Goal: Information Seeking & Learning: Learn about a topic

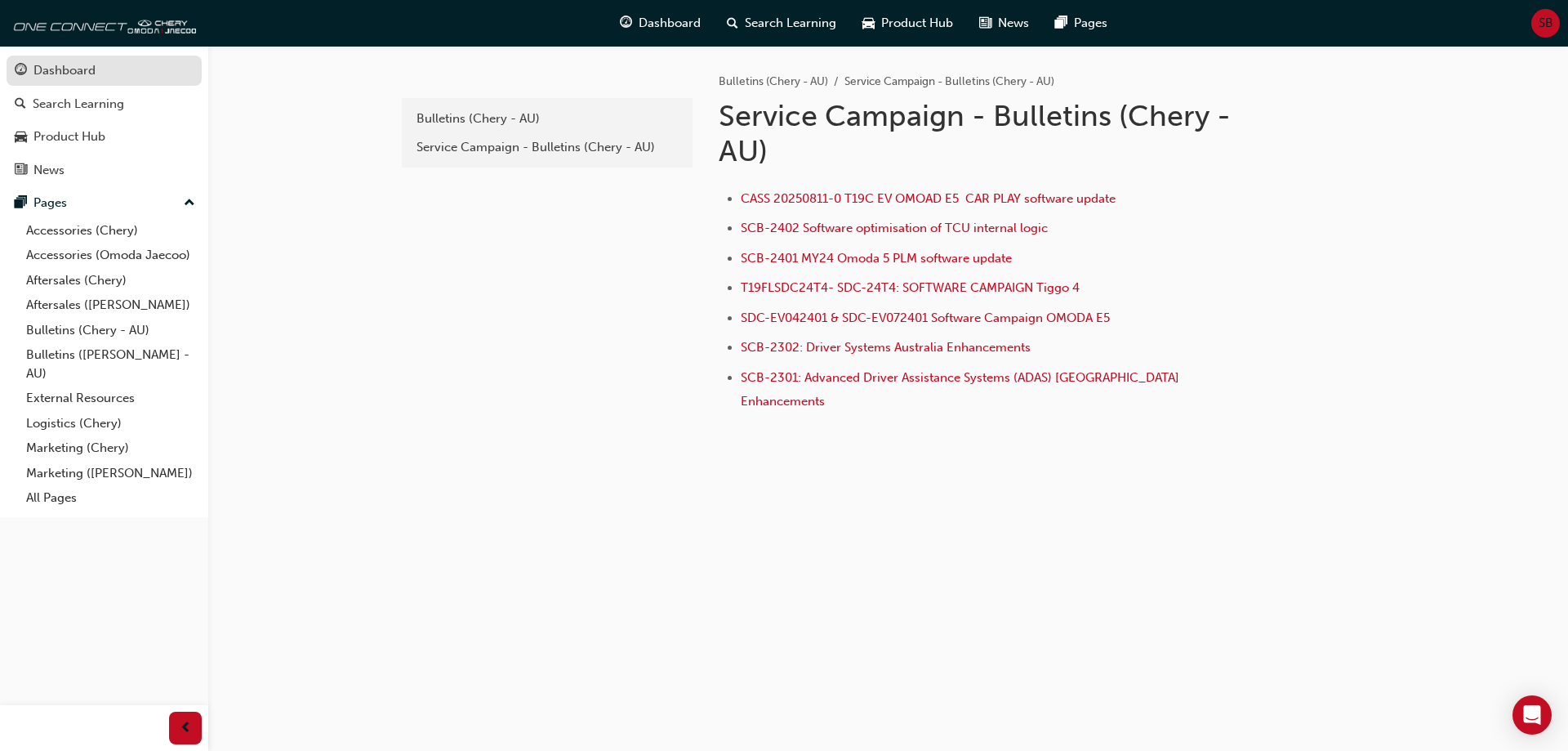
click at [105, 73] on div "Dashboard" at bounding box center [105, 71] width 179 height 21
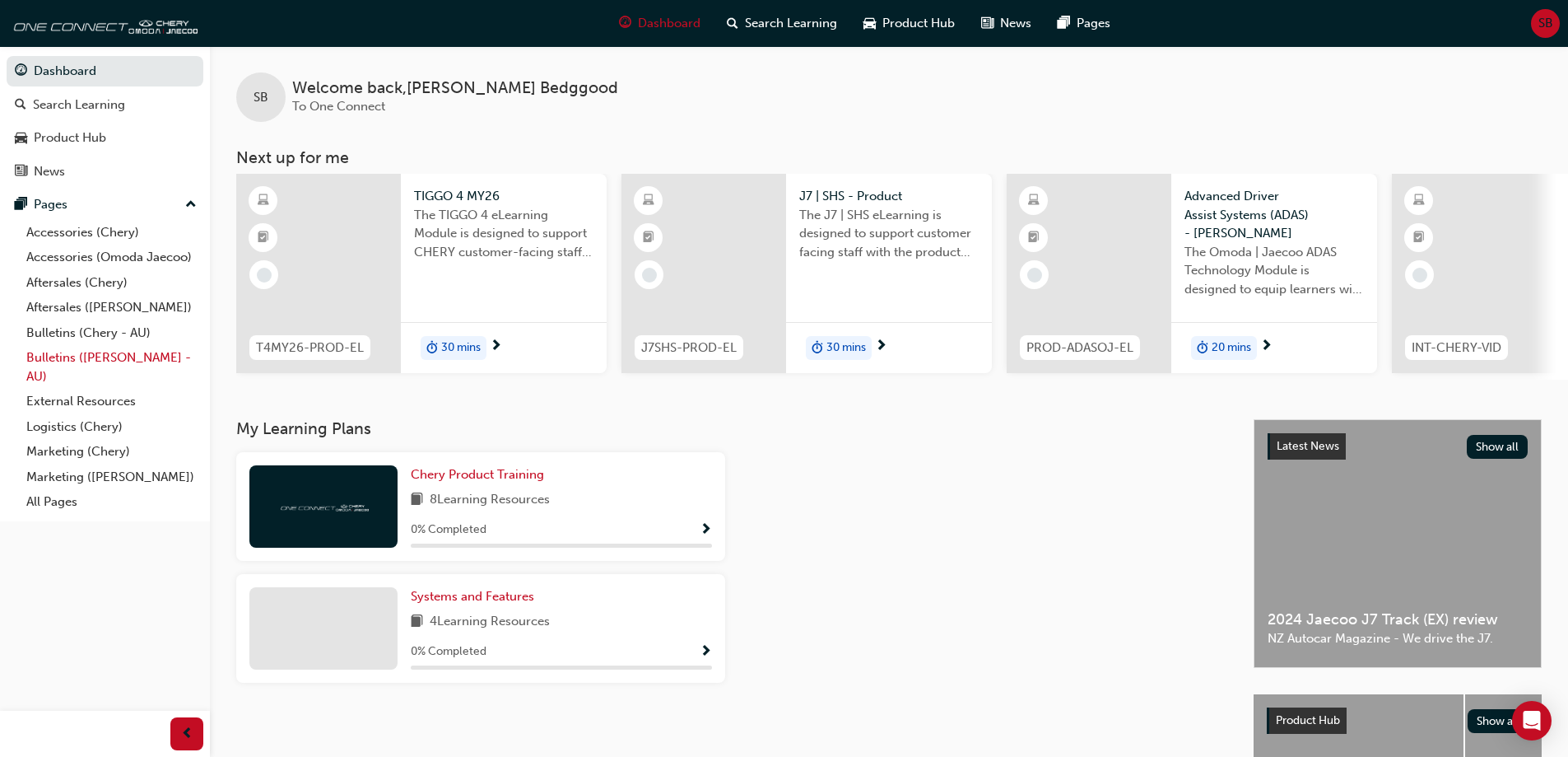
click at [90, 360] on link "Bulletins ([PERSON_NAME] - AU)" at bounding box center [112, 366] width 184 height 43
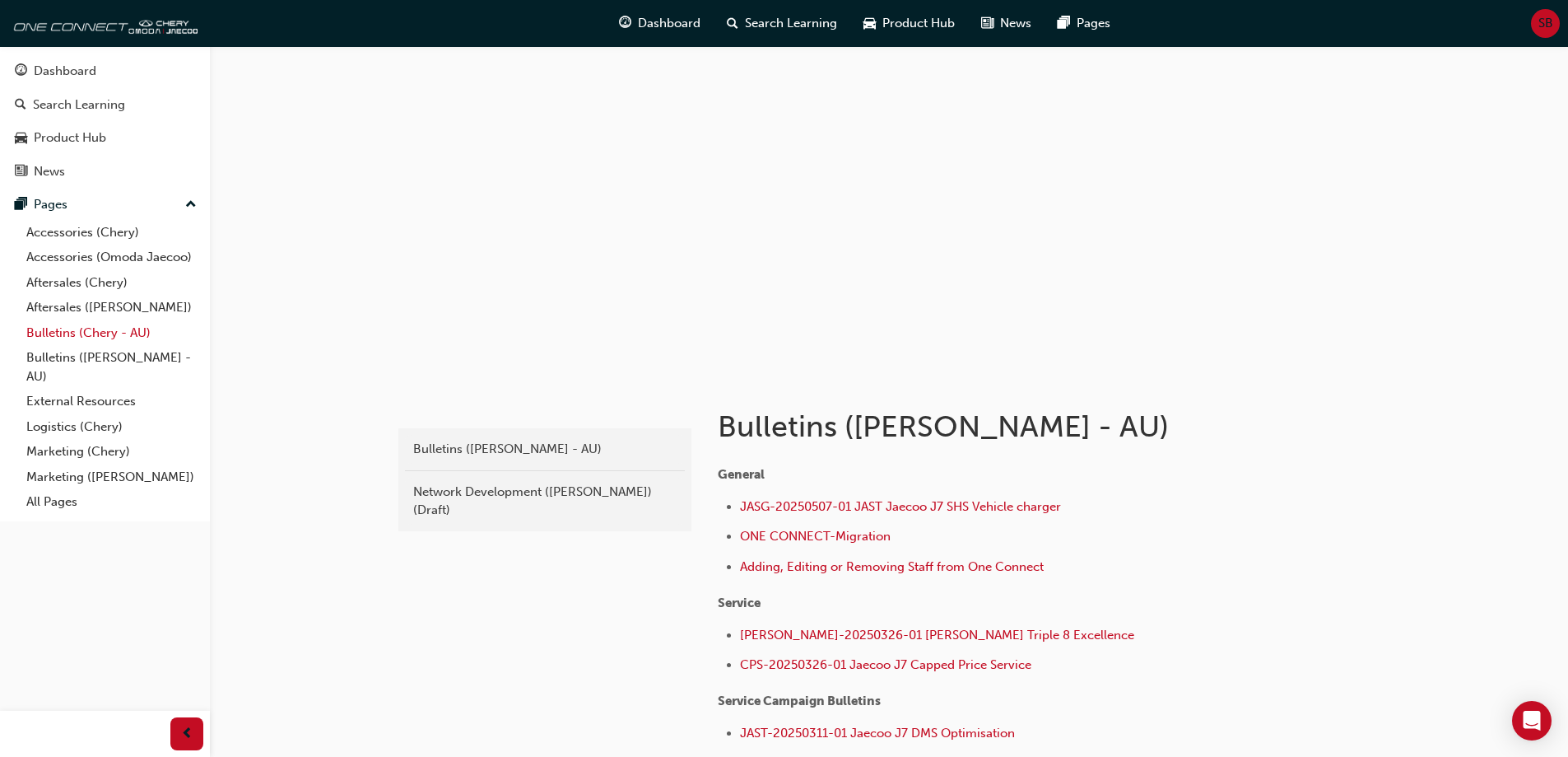
click at [87, 334] on link "Bulletins (Chery - AU)" at bounding box center [112, 333] width 184 height 26
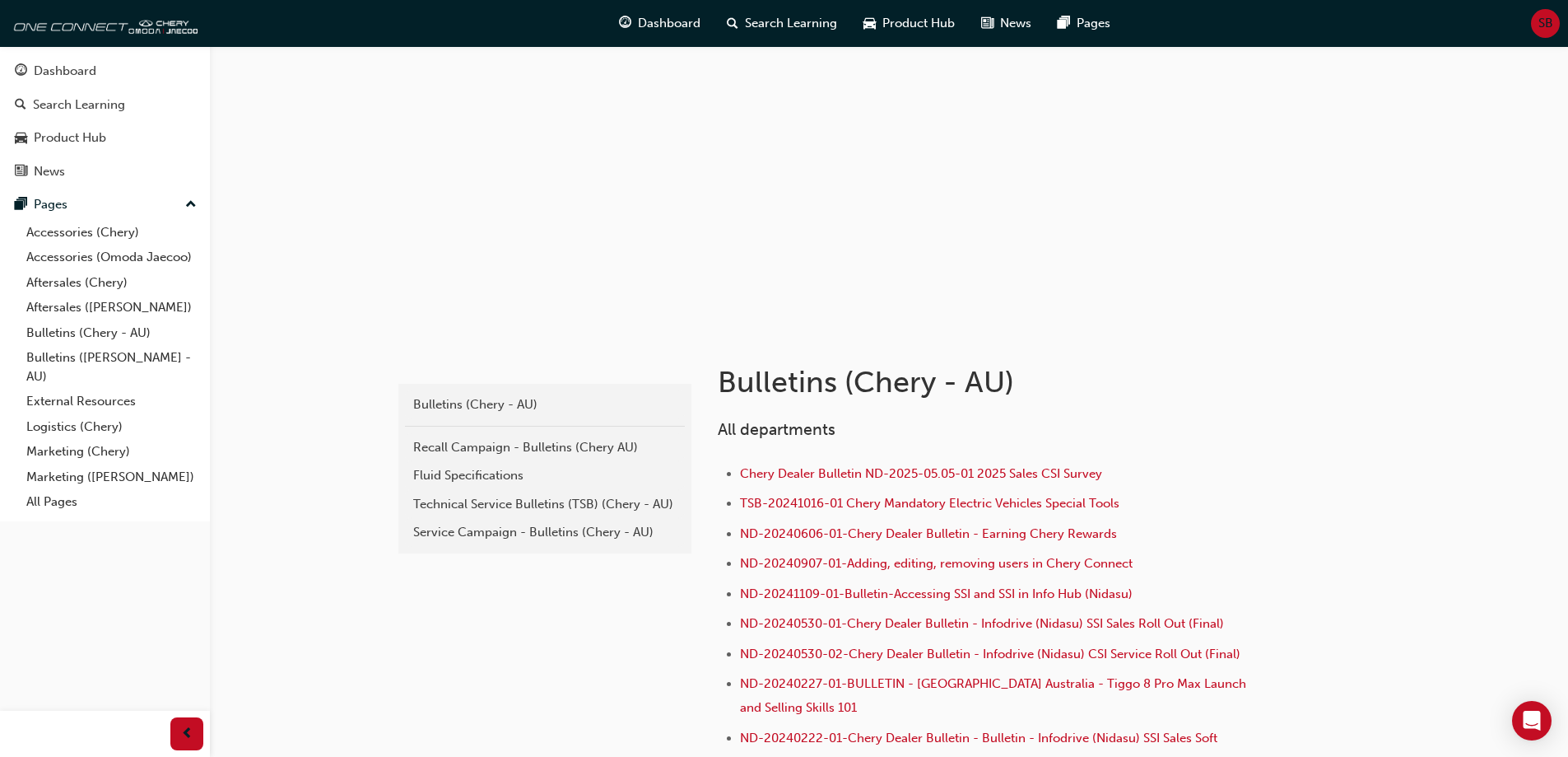
scroll to position [165, 0]
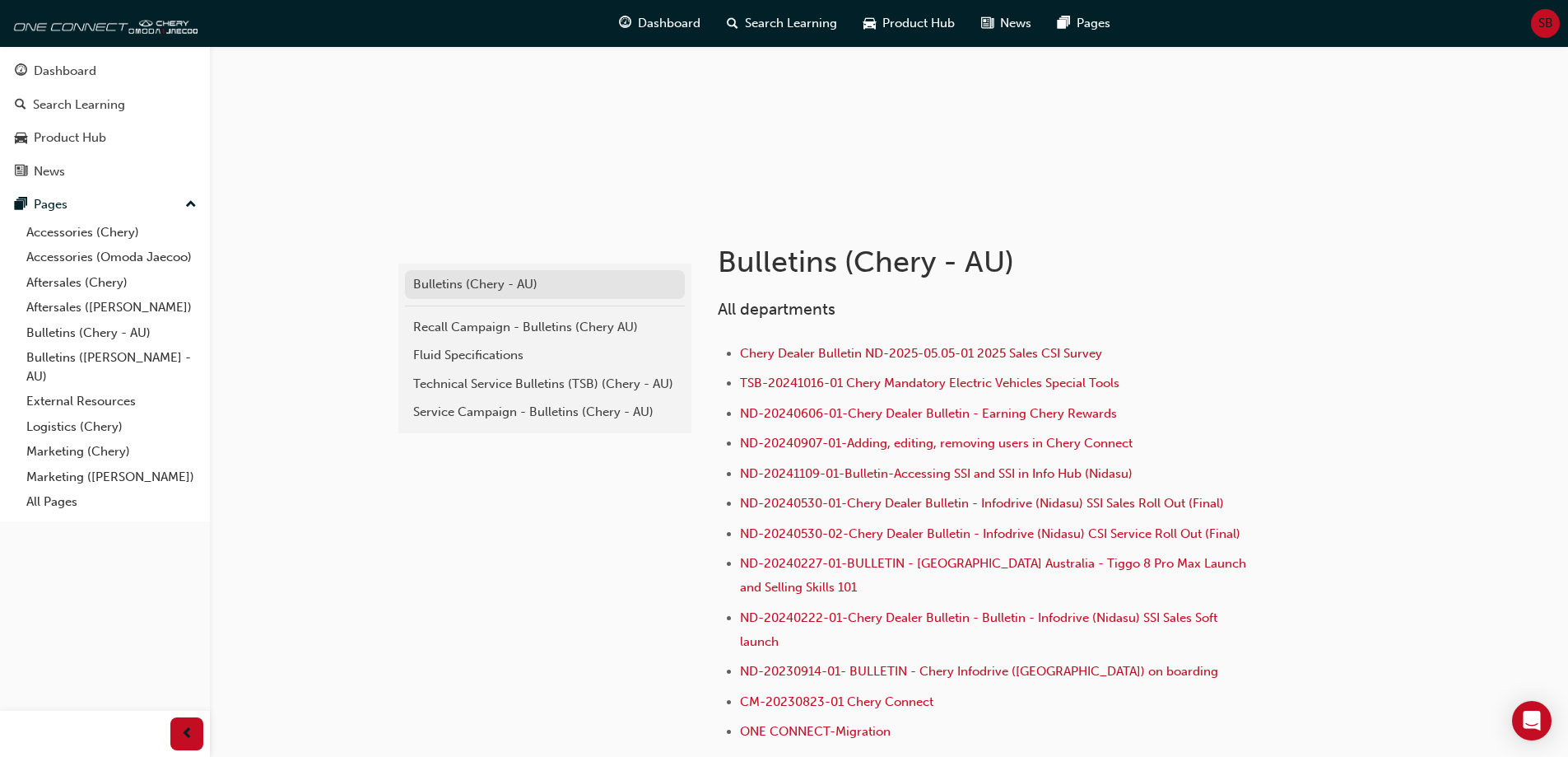
click at [440, 275] on div "Bulletins (Chery - AU)" at bounding box center [544, 284] width 263 height 19
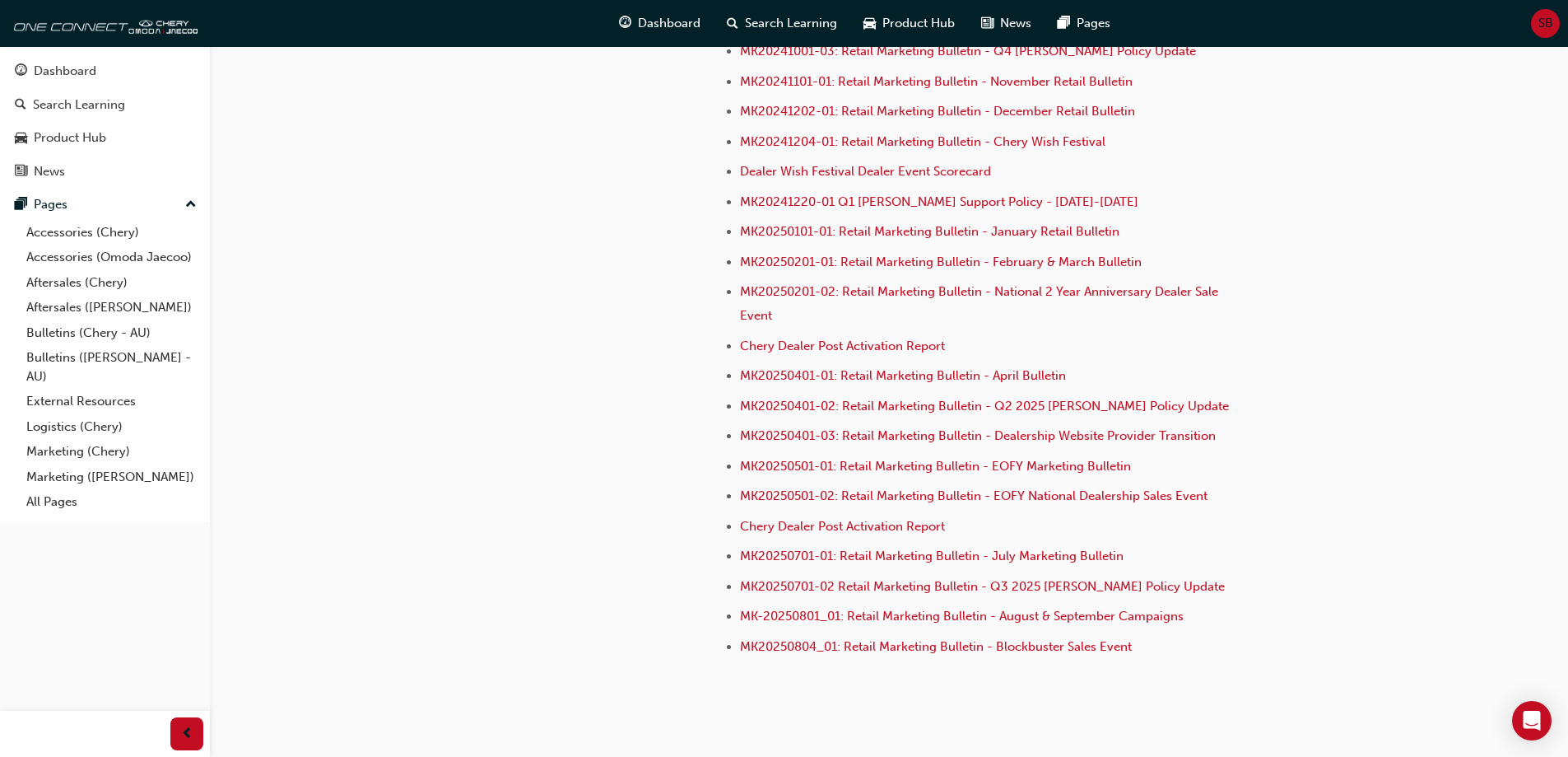
scroll to position [4644, 0]
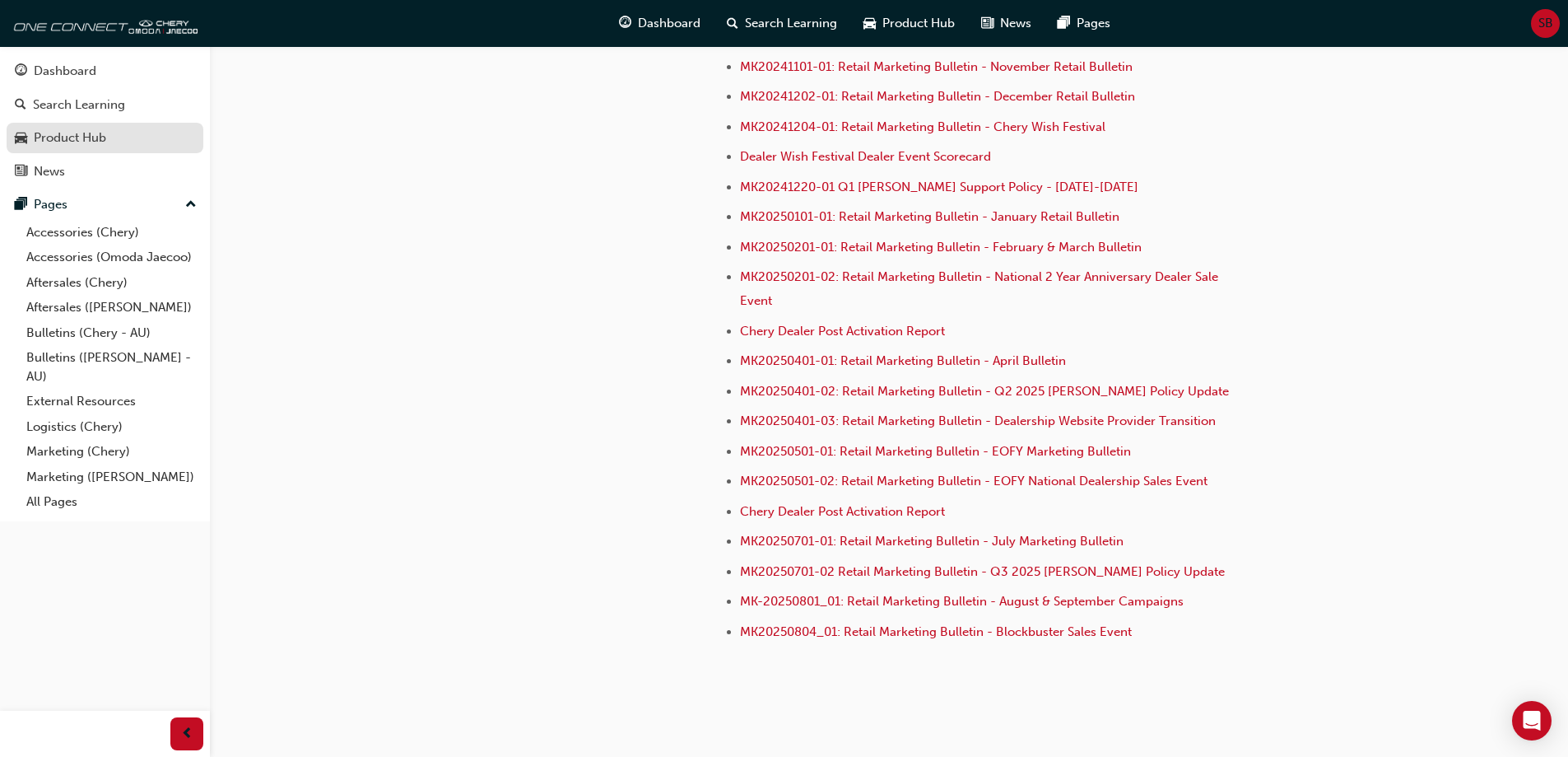
click at [100, 125] on link "Product Hub" at bounding box center [105, 138] width 197 height 30
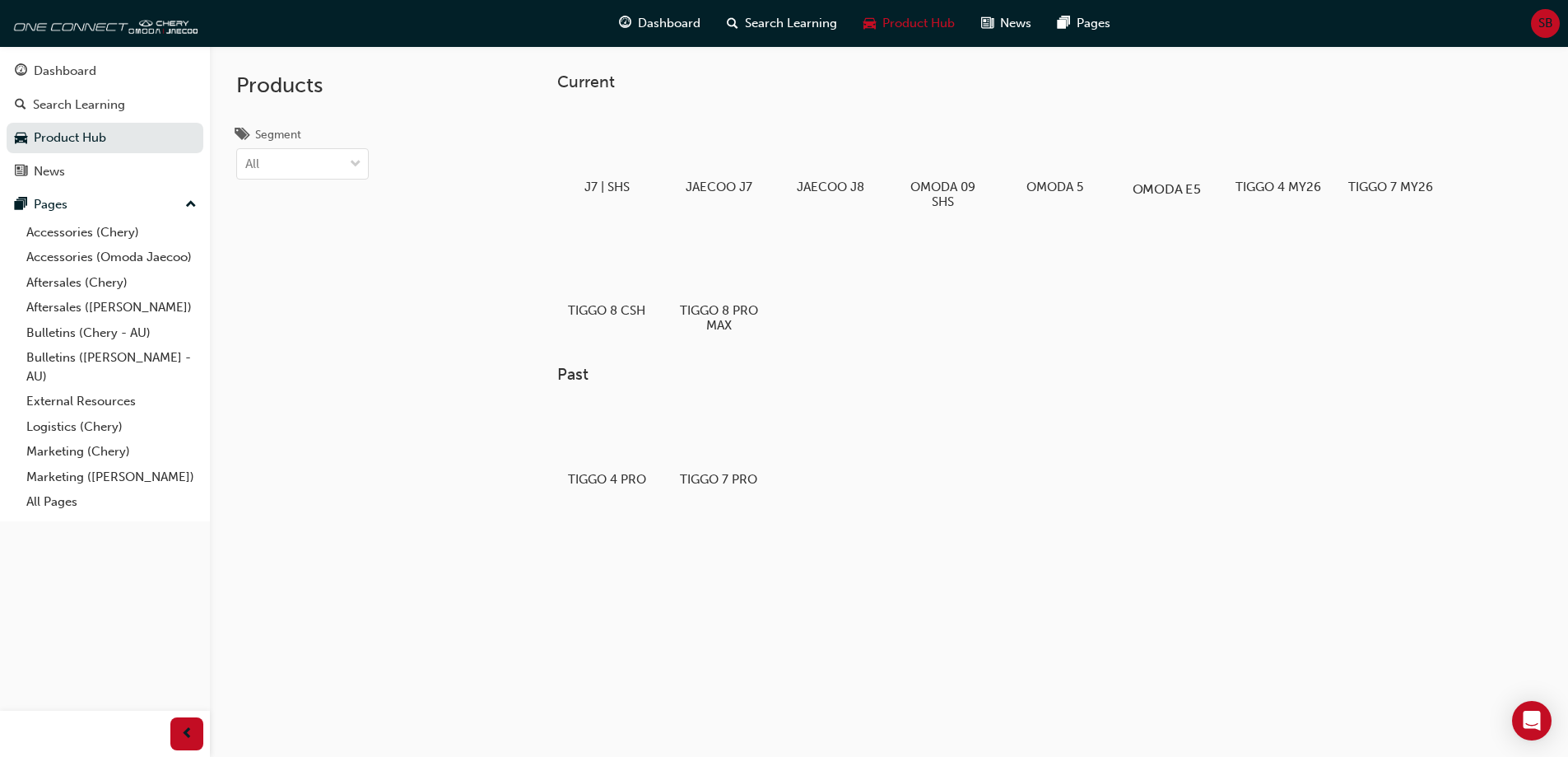
click at [1182, 170] on div at bounding box center [1166, 141] width 91 height 66
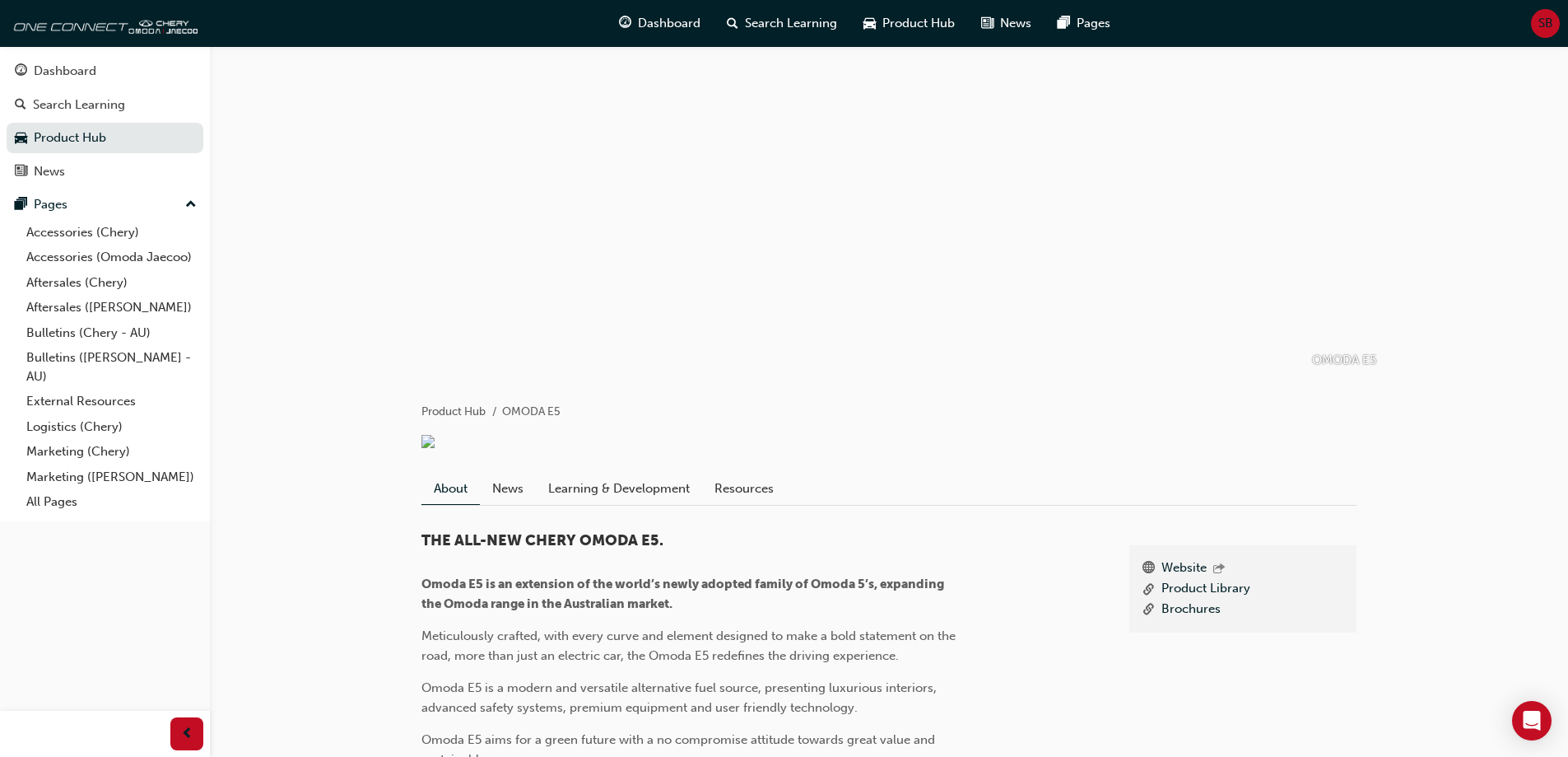
click at [594, 505] on div "About News Learning & Development Resources" at bounding box center [889, 488] width 935 height 33
click at [547, 504] on link "Learning & Development" at bounding box center [619, 488] width 166 height 31
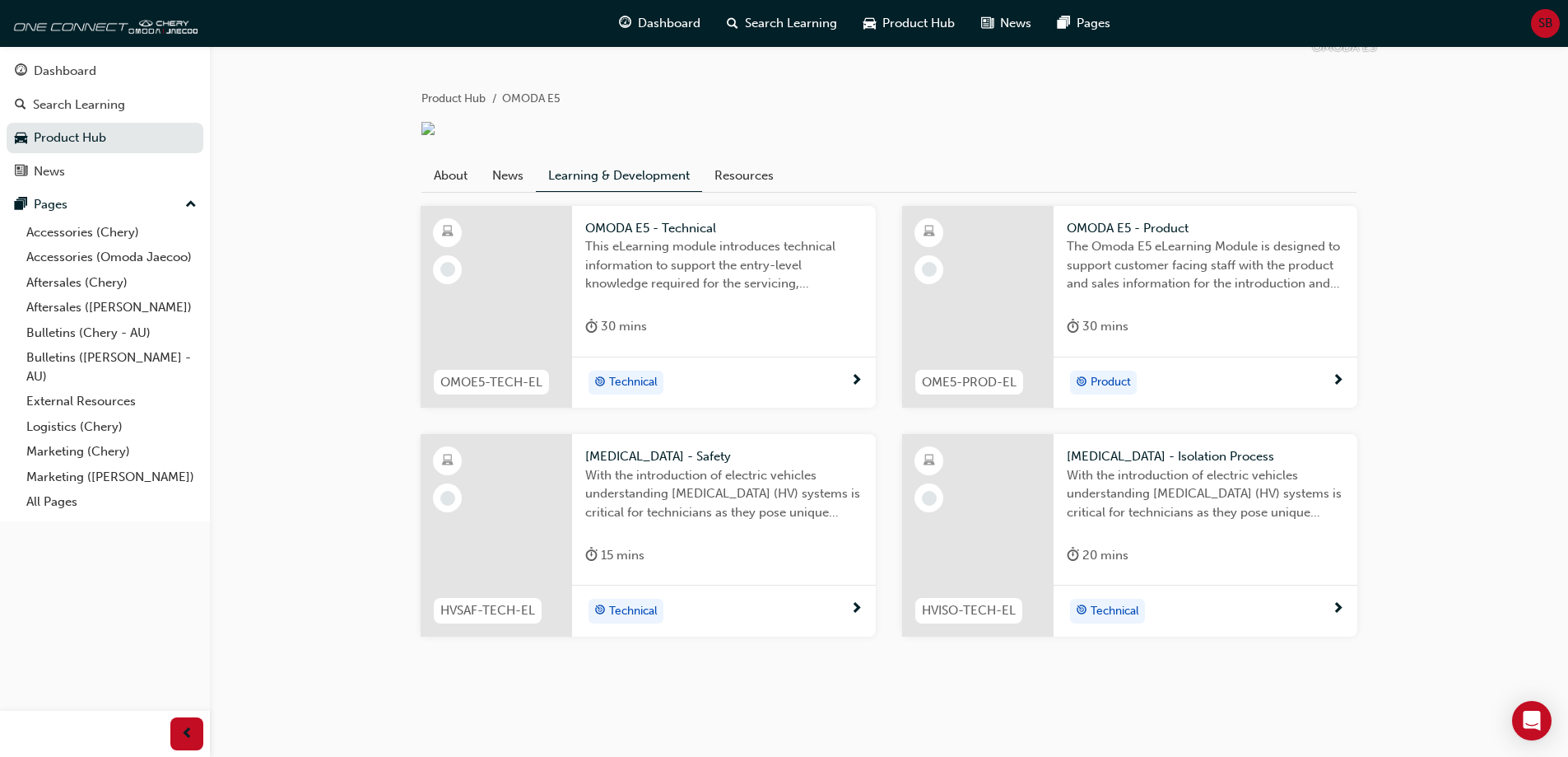
scroll to position [333, 0]
click at [730, 174] on link "Resources" at bounding box center [744, 175] width 84 height 31
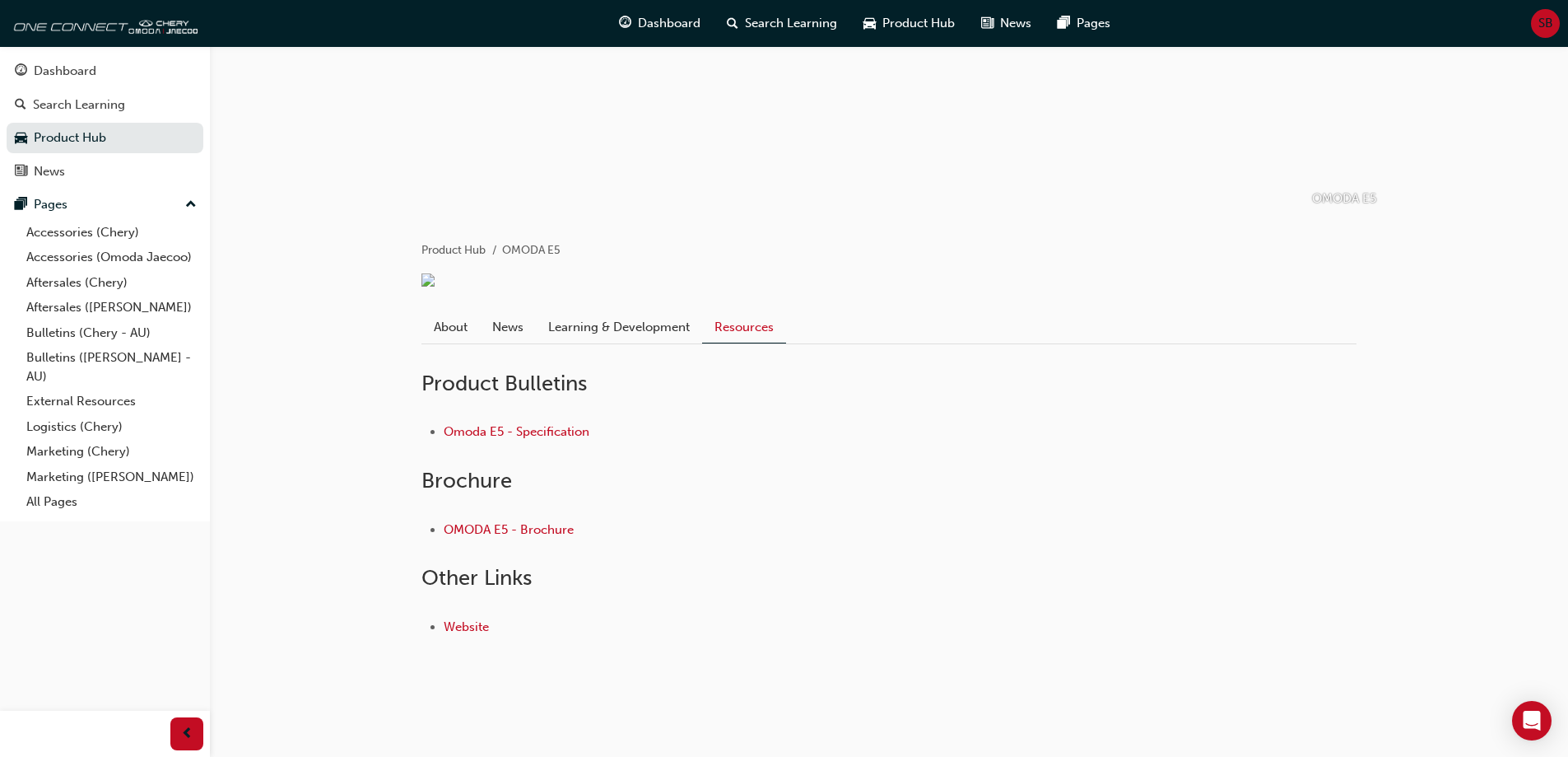
scroll to position [182, 0]
click at [626, 320] on link "Learning & Development" at bounding box center [619, 326] width 166 height 31
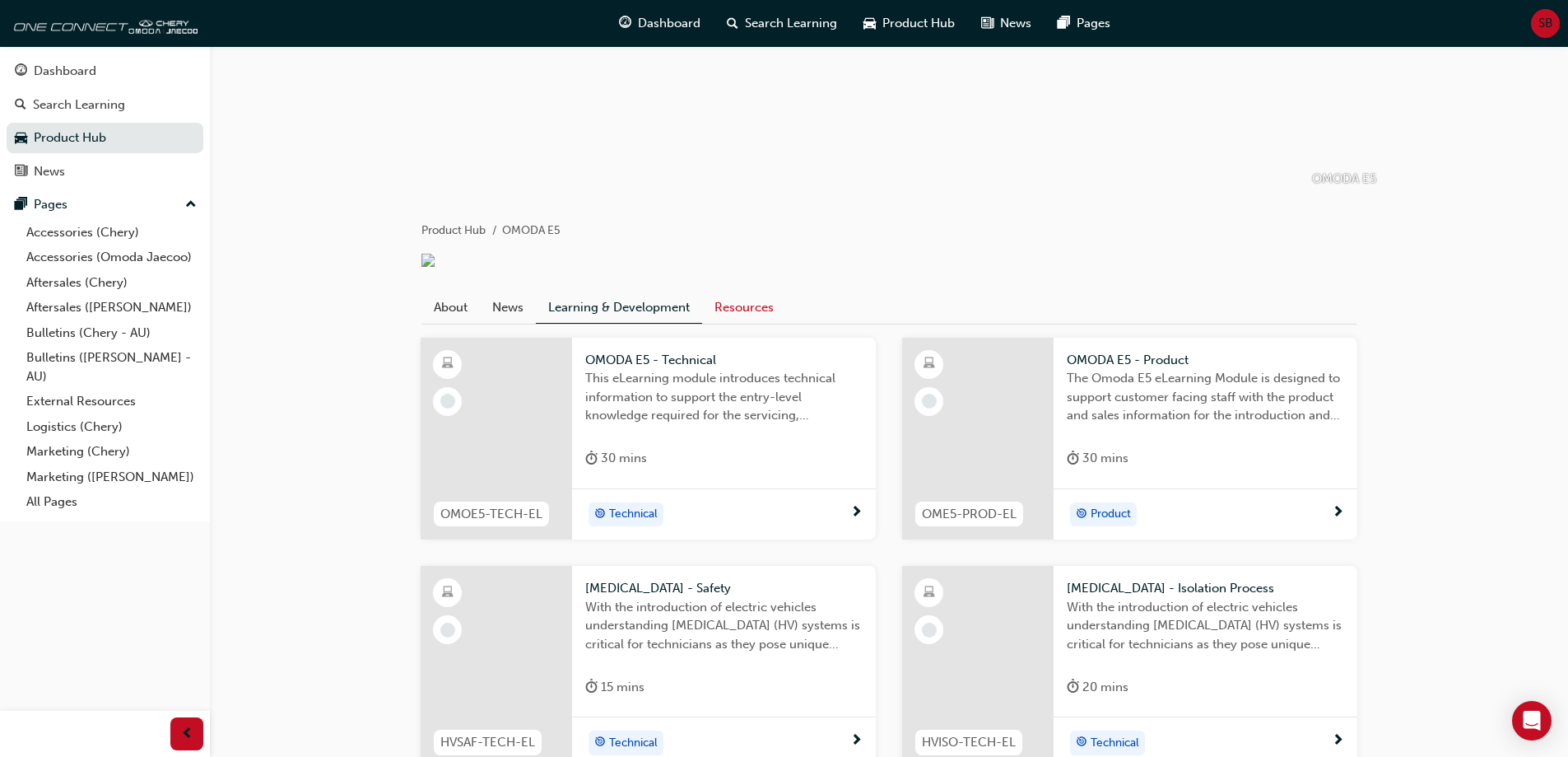
click at [726, 318] on link "Resources" at bounding box center [744, 306] width 84 height 31
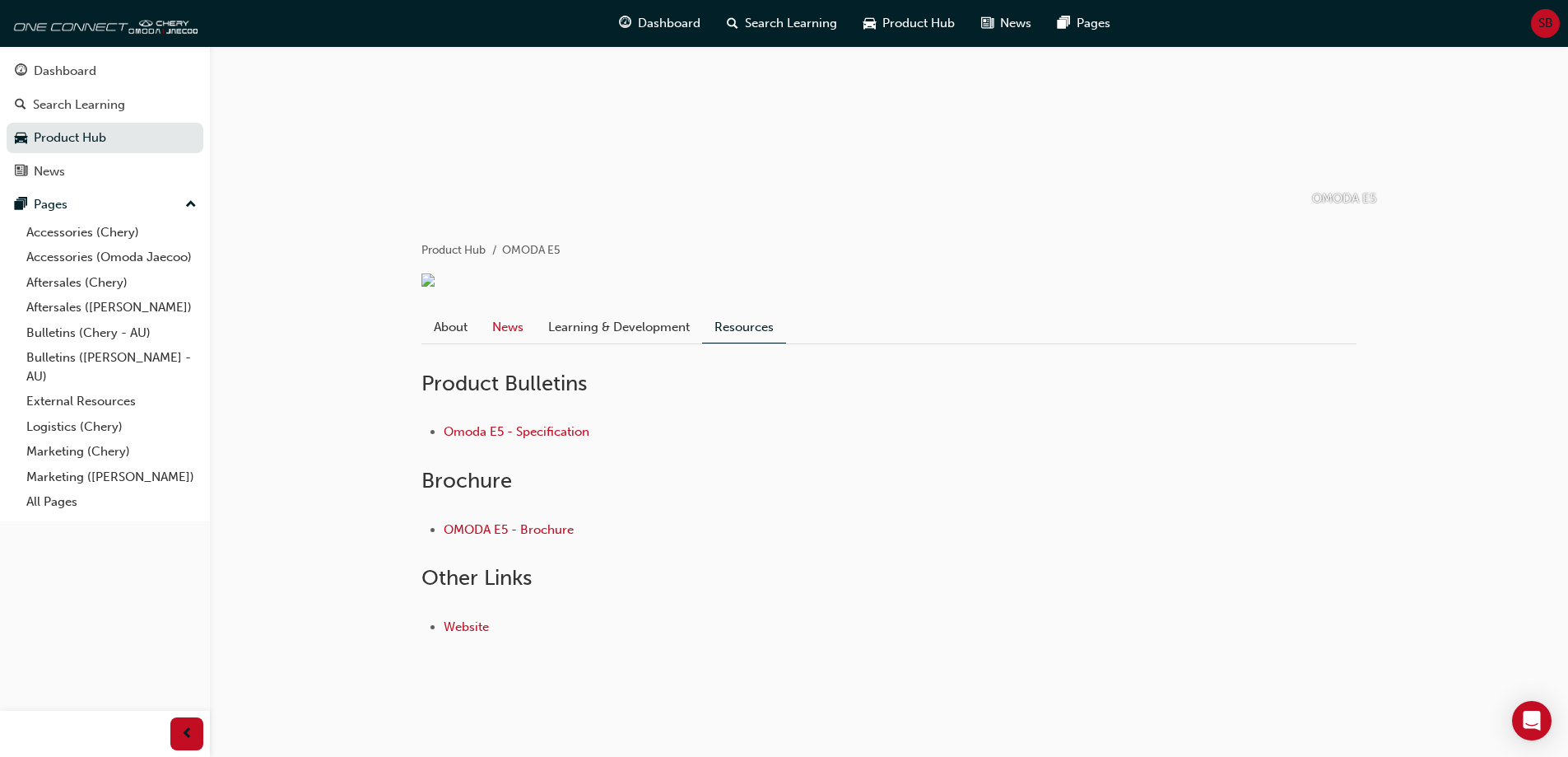
click at [501, 323] on link "News" at bounding box center [508, 326] width 56 height 31
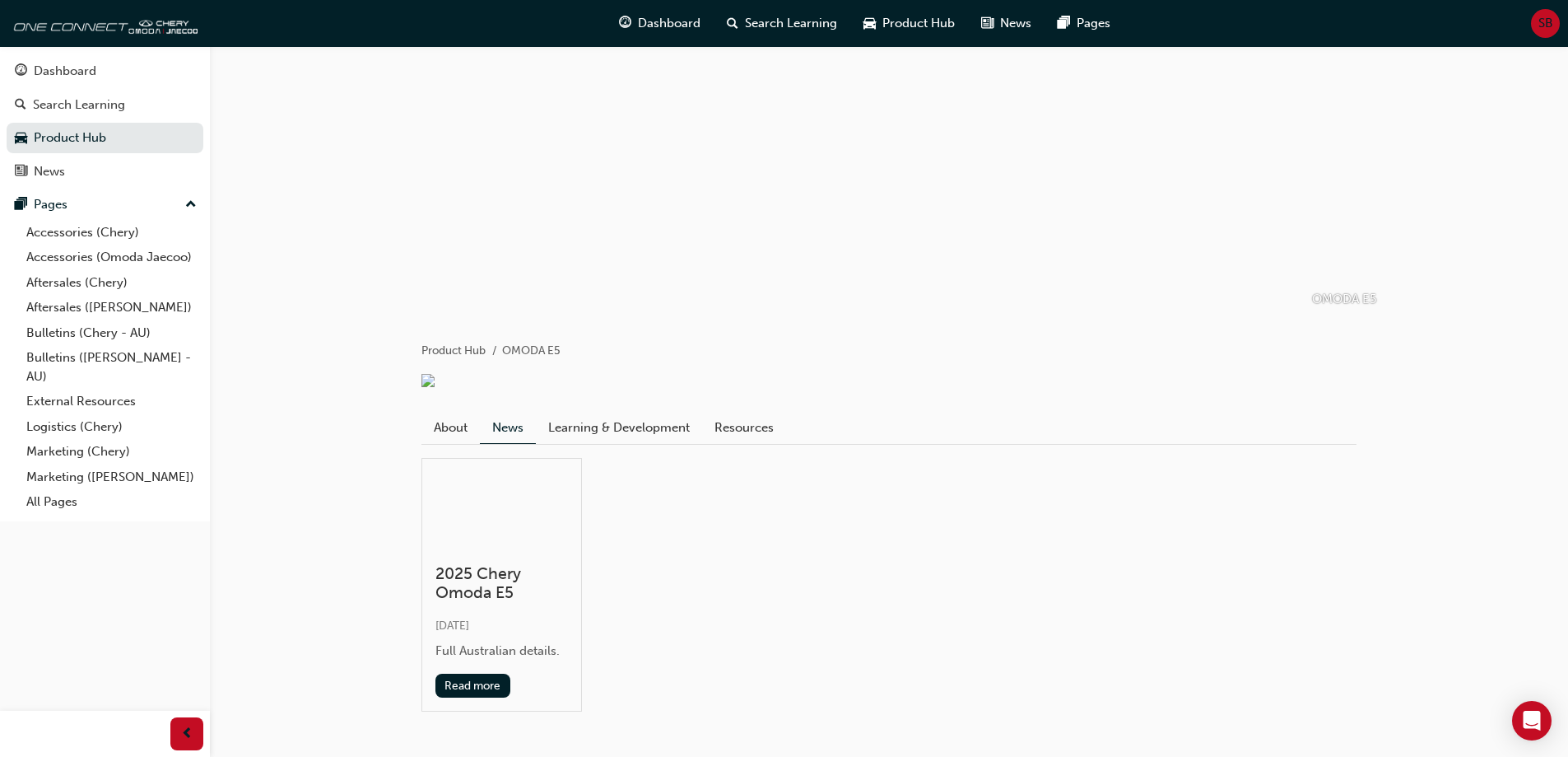
scroll to position [142, 0]
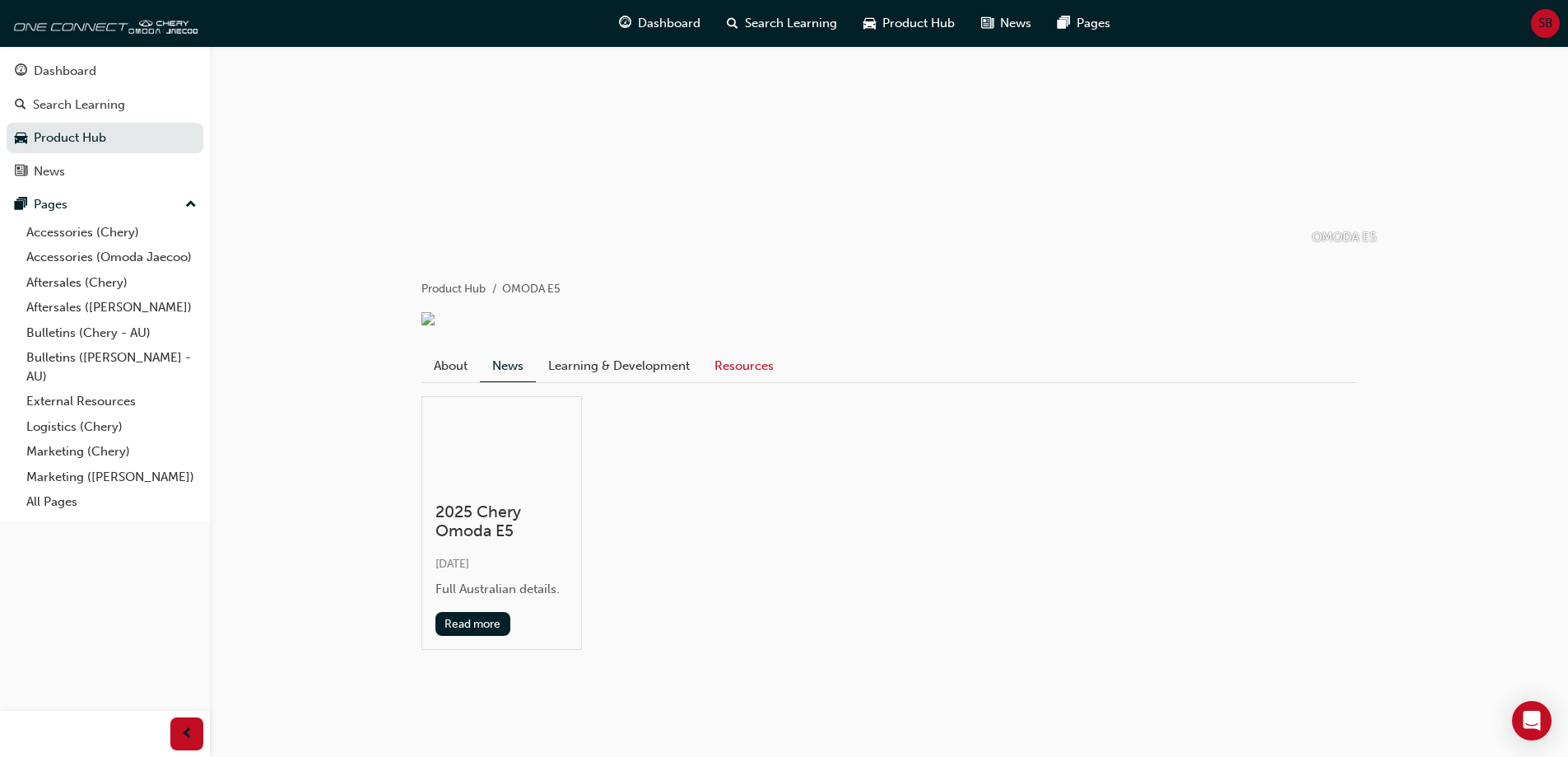
click at [742, 374] on link "Resources" at bounding box center [744, 365] width 84 height 31
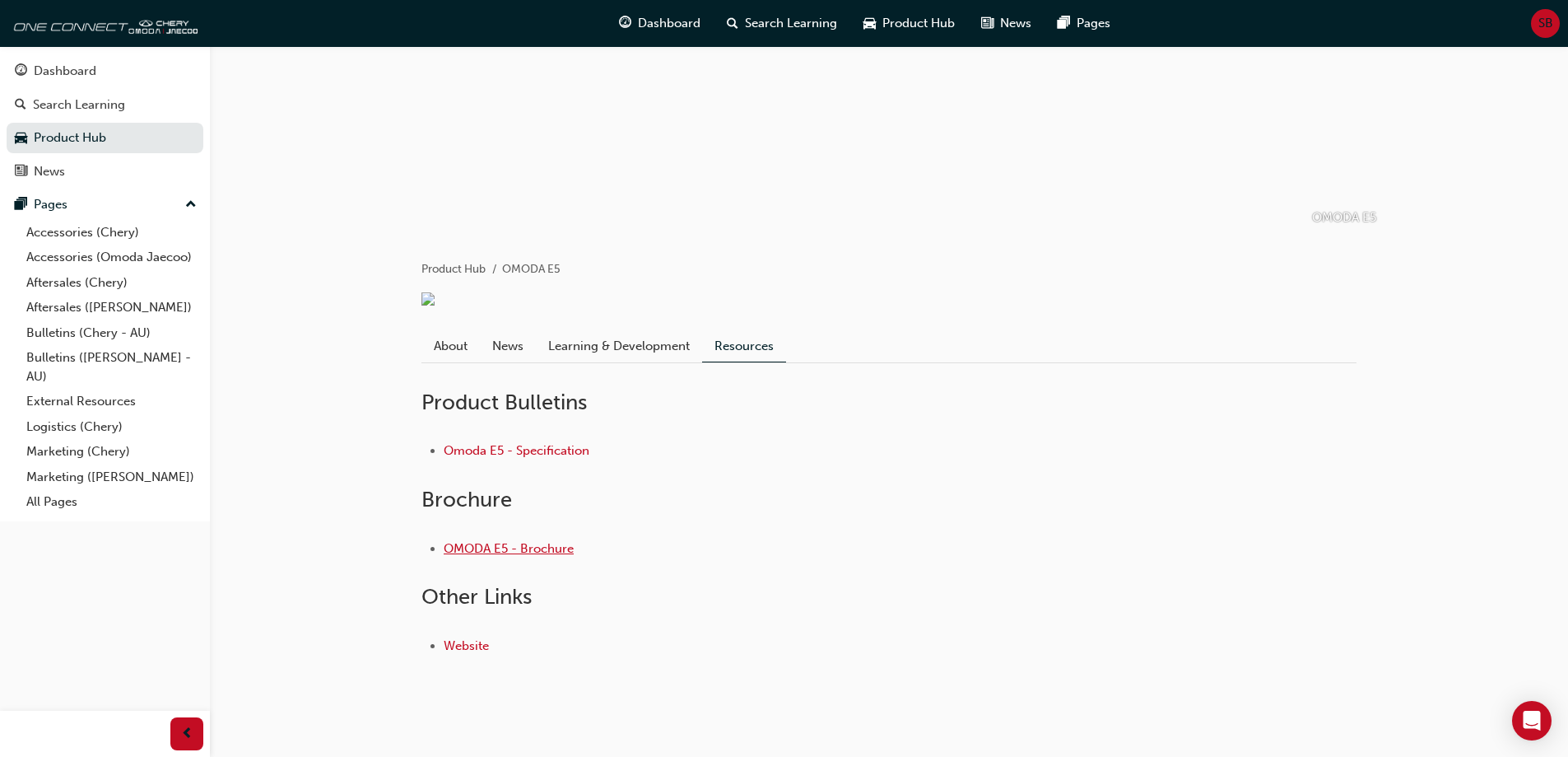
click at [513, 555] on link "OMODA E5 - Brochure" at bounding box center [509, 549] width 130 height 15
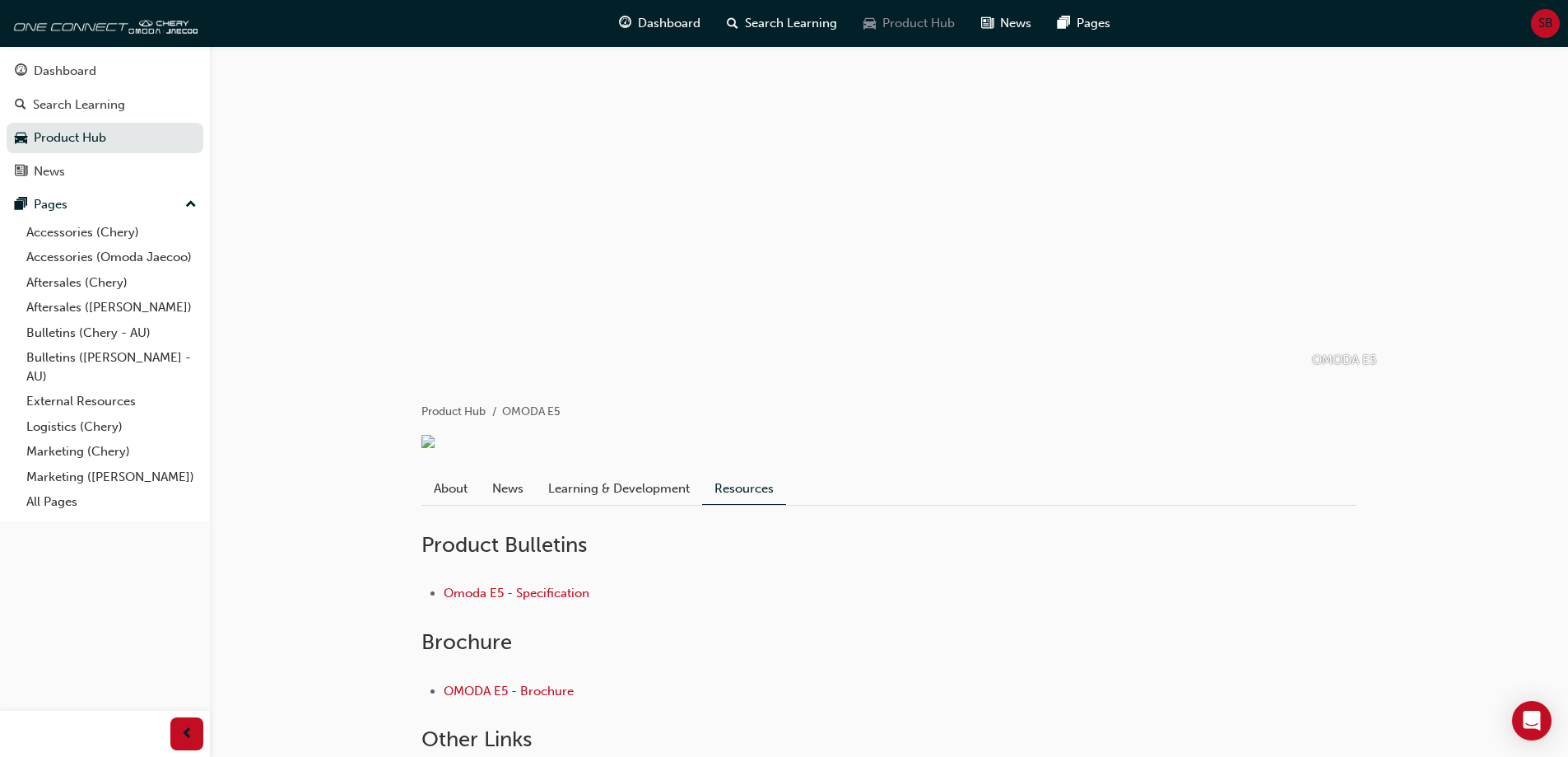
click at [868, 18] on span "car-icon" at bounding box center [870, 23] width 13 height 21
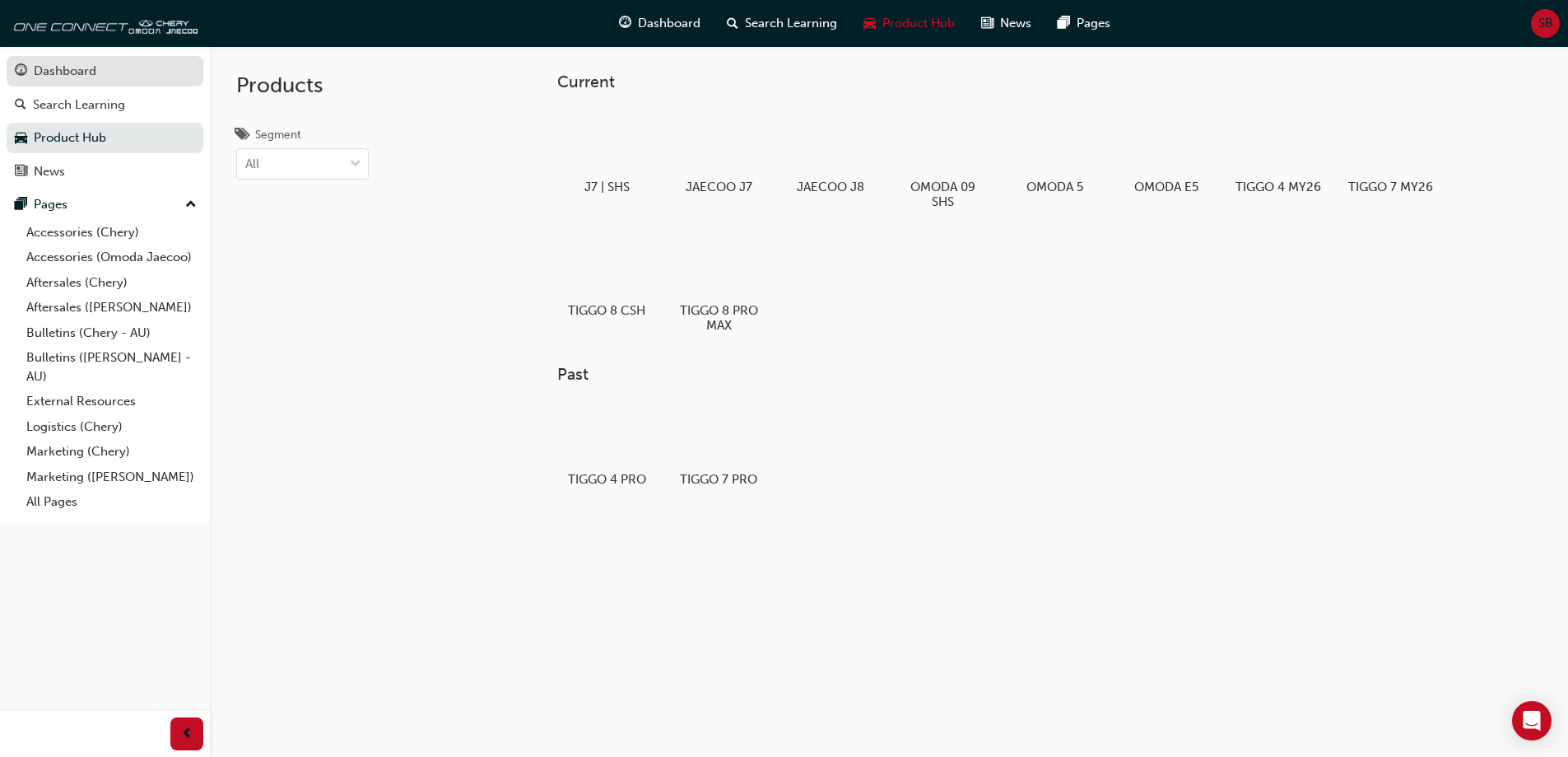
click at [108, 69] on div "Dashboard" at bounding box center [105, 71] width 181 height 21
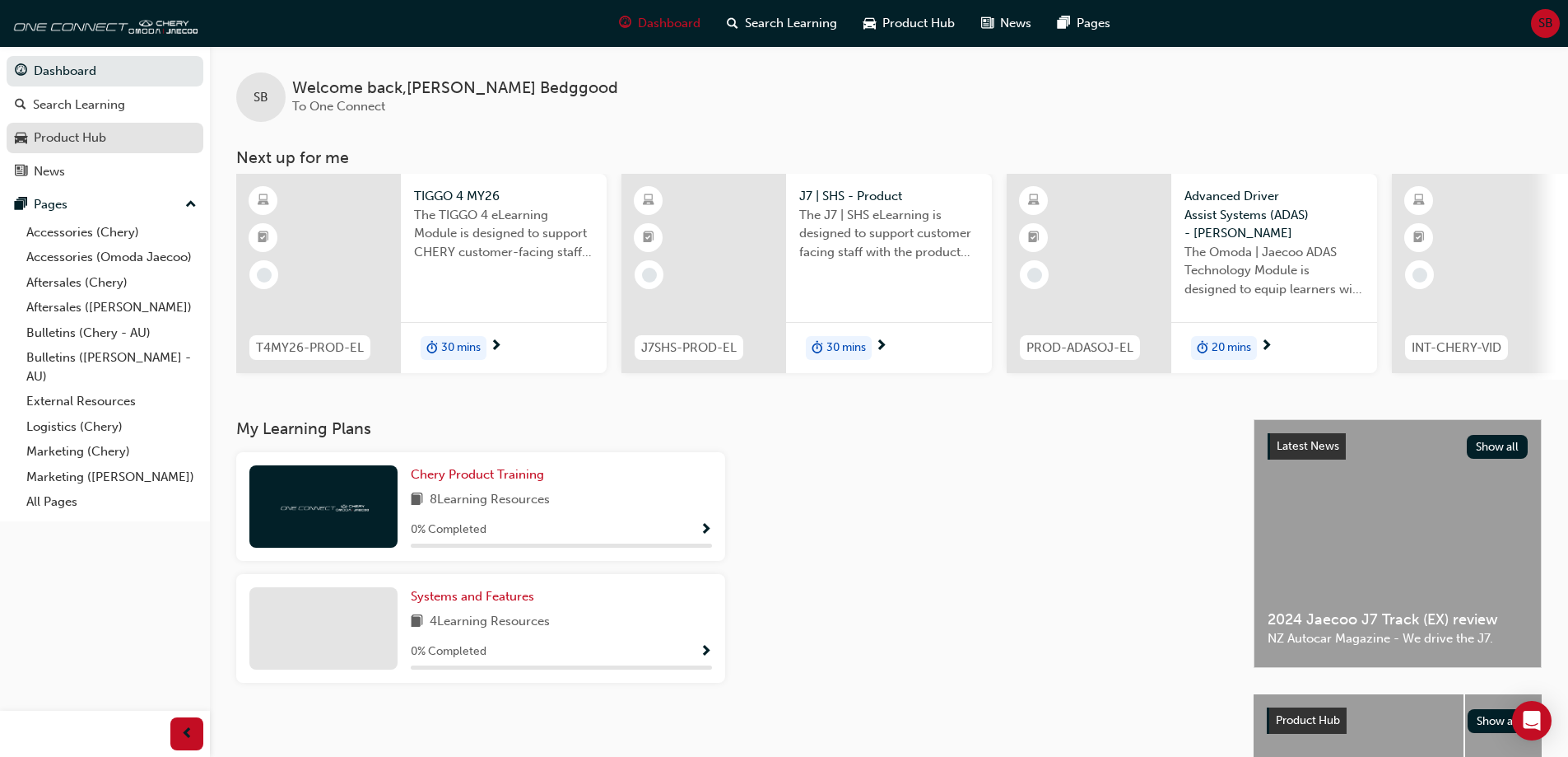
click at [111, 135] on div "Product Hub" at bounding box center [105, 138] width 181 height 21
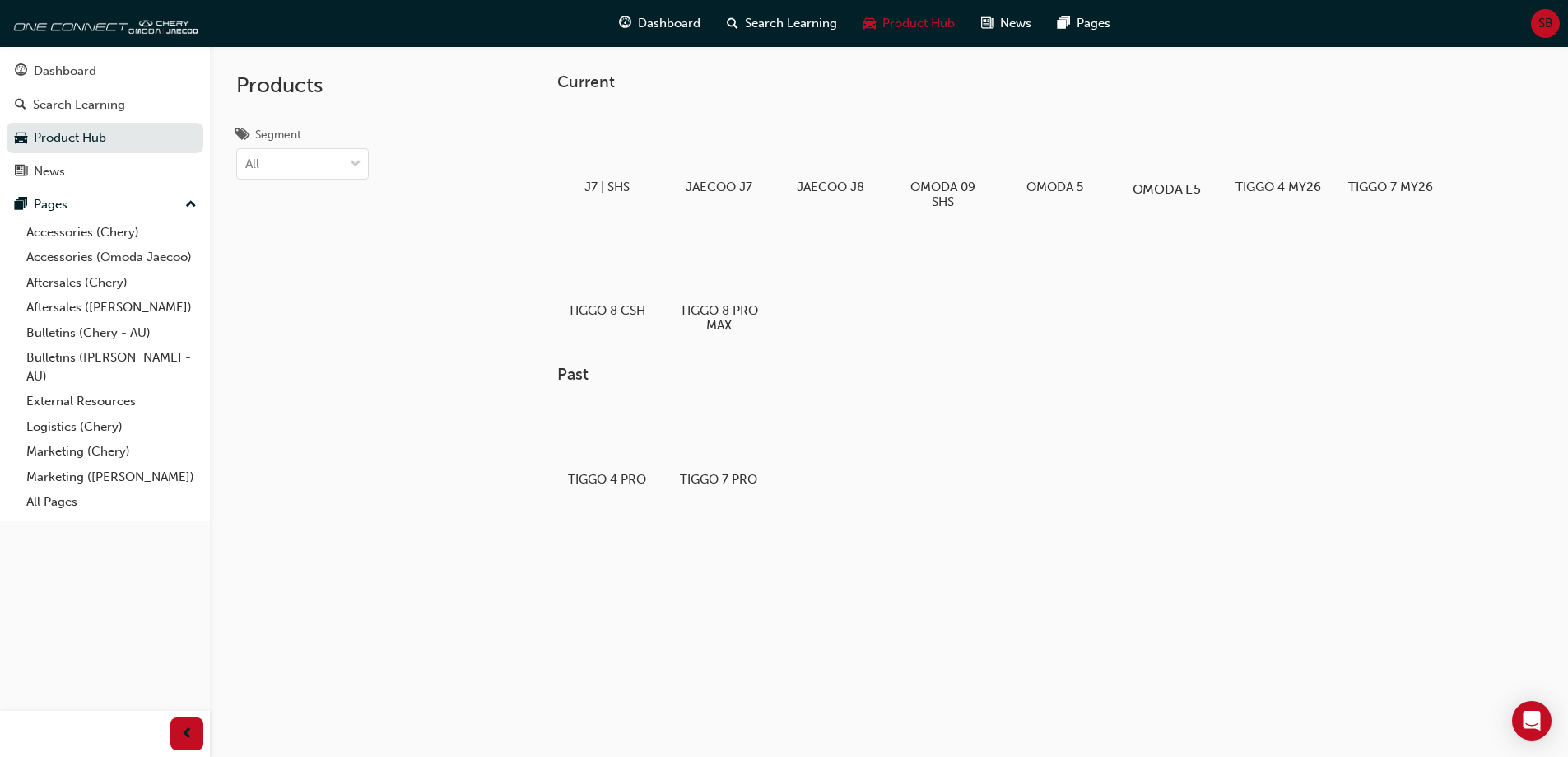
click at [1182, 147] on div at bounding box center [1166, 141] width 91 height 66
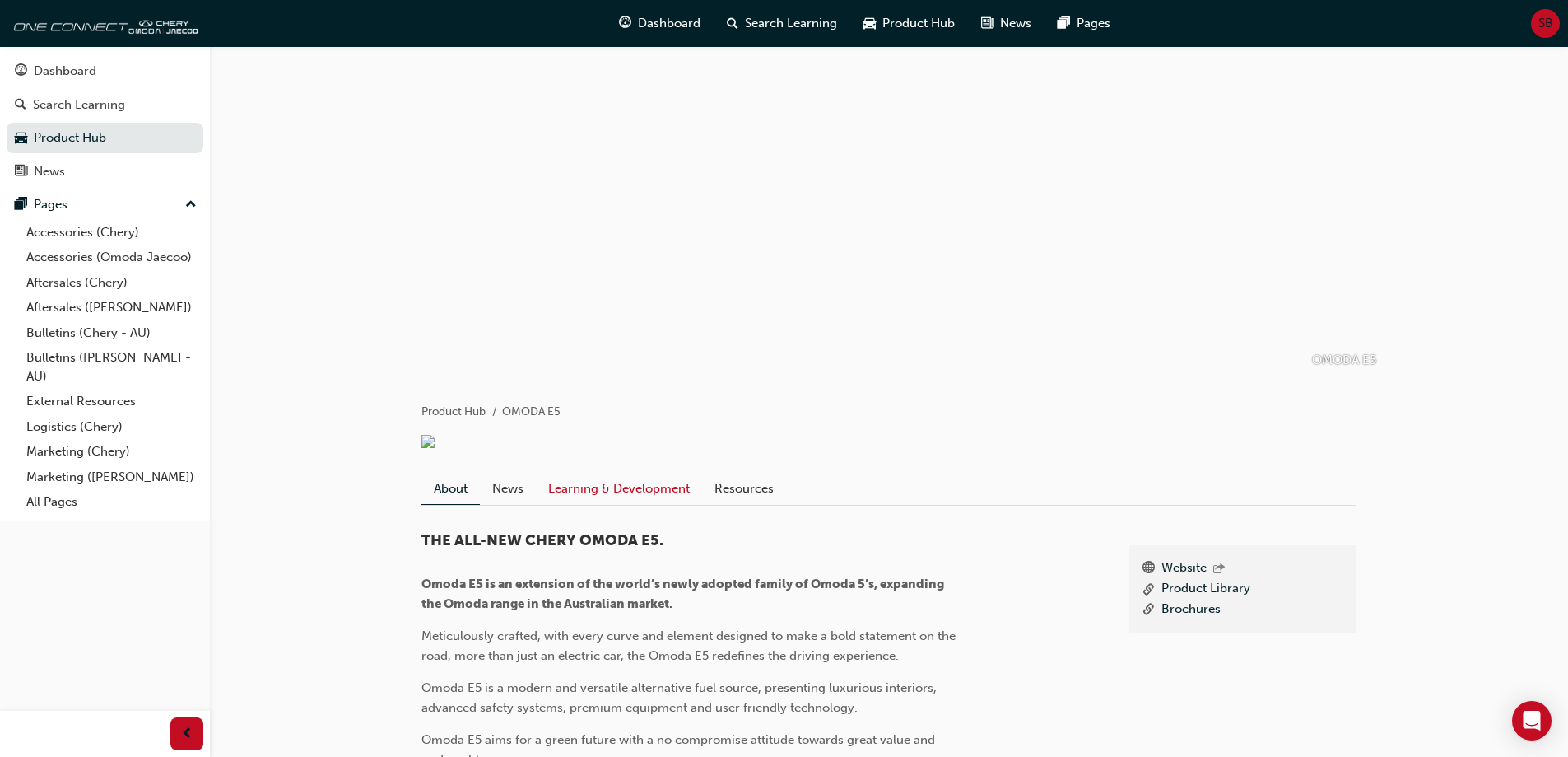
click at [630, 504] on link "Learning & Development" at bounding box center [619, 488] width 166 height 31
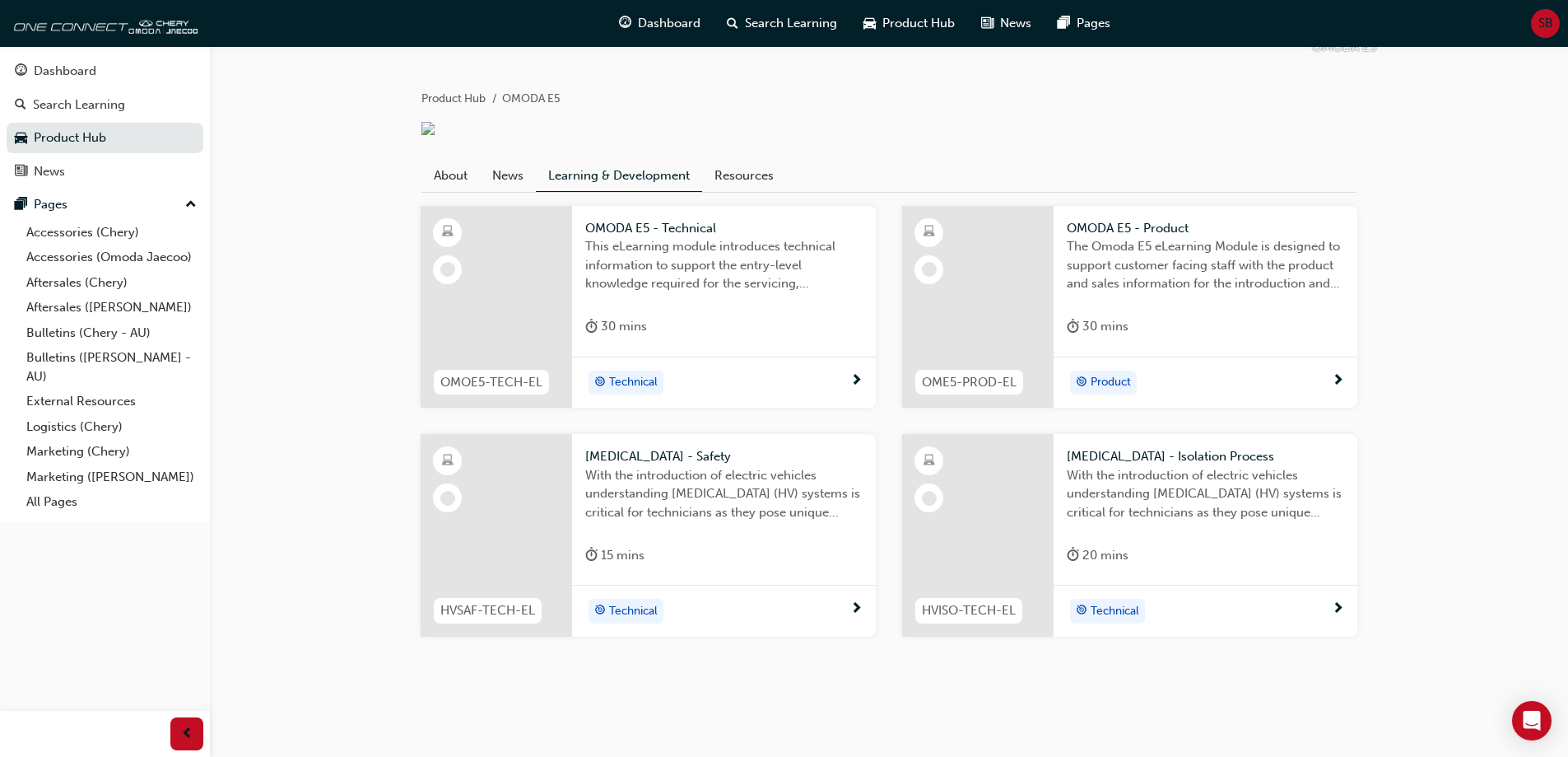
scroll to position [333, 0]
click at [74, 284] on link "Aftersales (Chery)" at bounding box center [112, 283] width 184 height 26
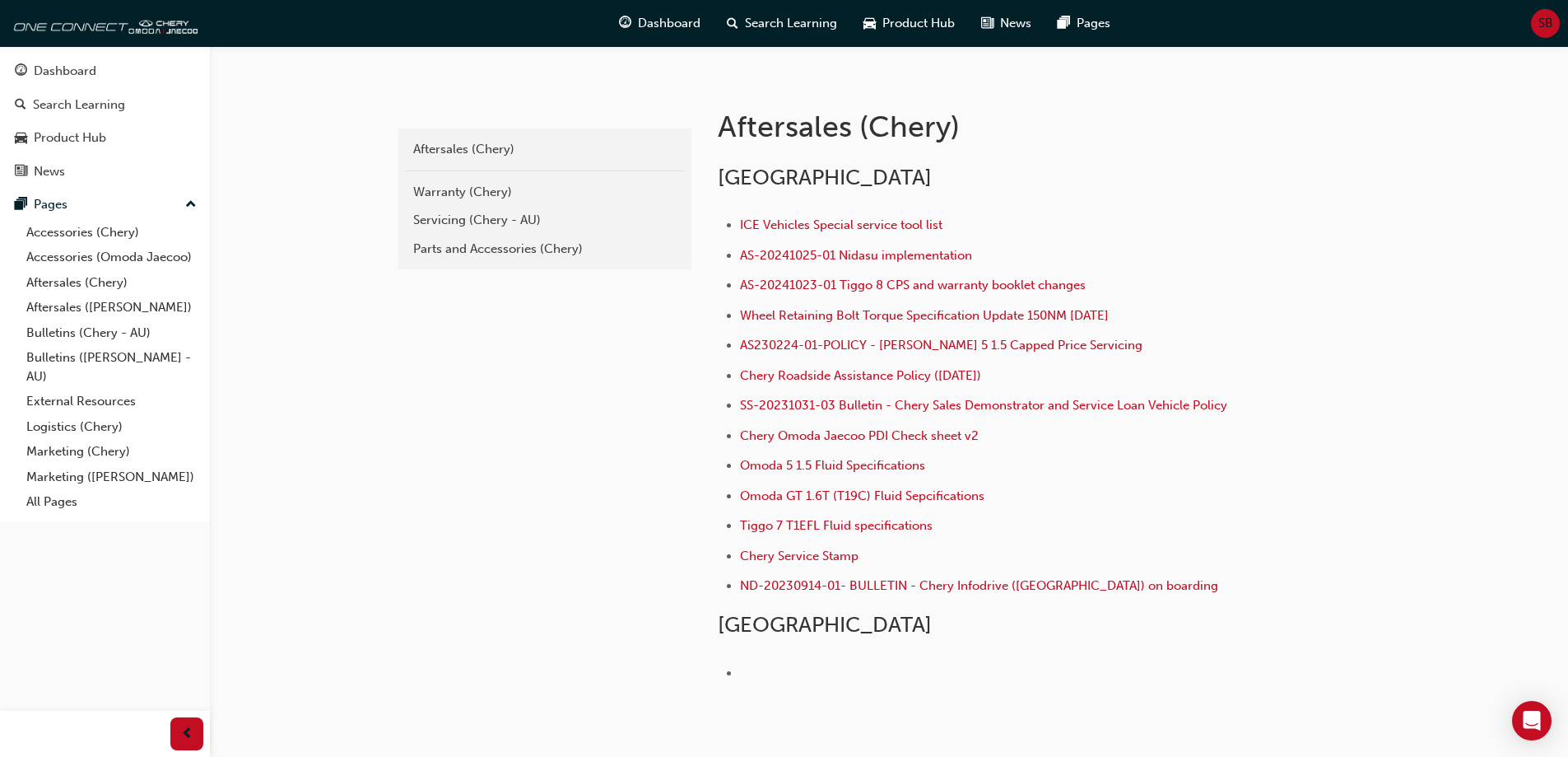
scroll to position [330, 0]
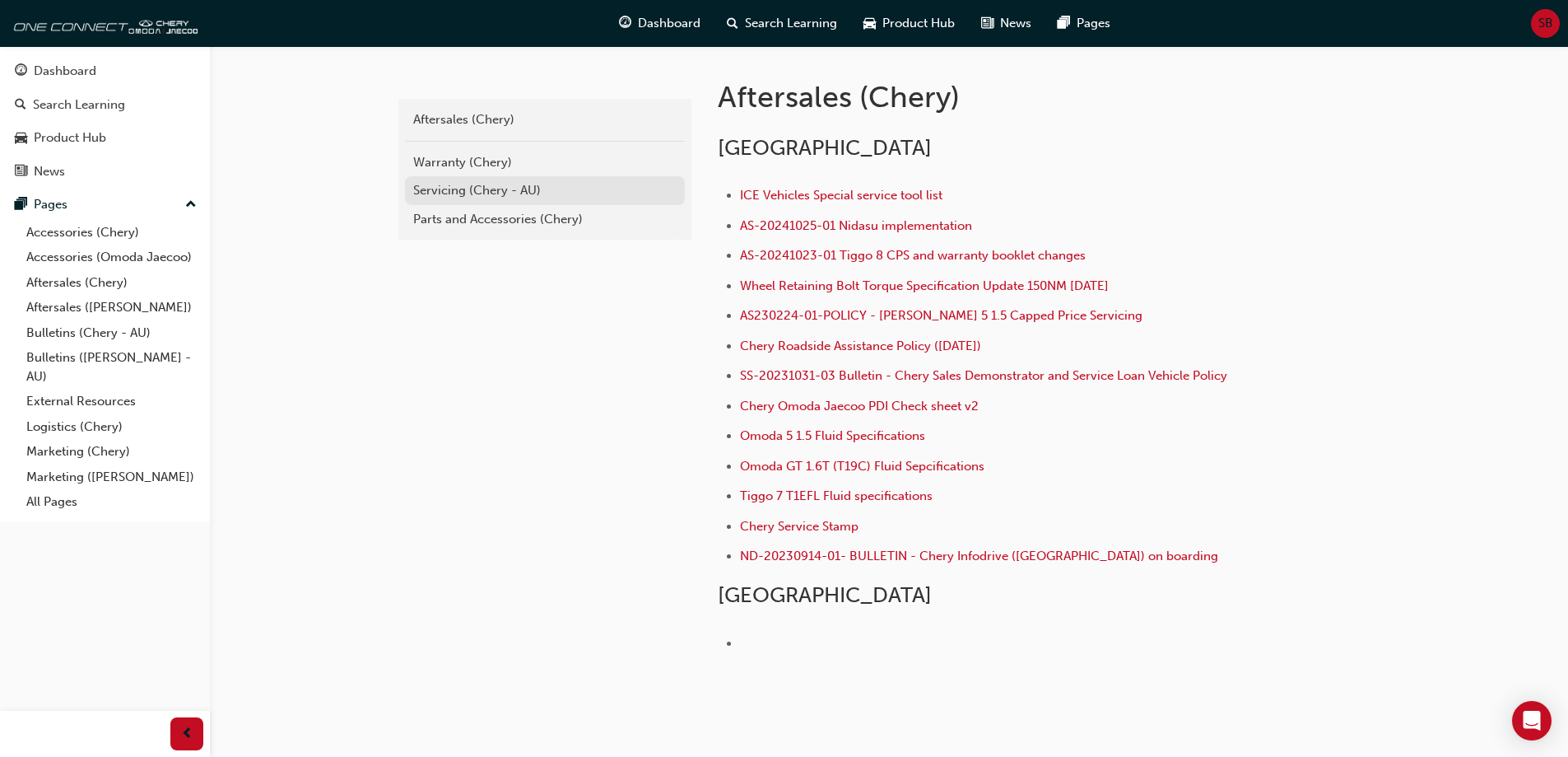
click at [488, 196] on div "Servicing (Chery - AU)" at bounding box center [544, 191] width 263 height 19
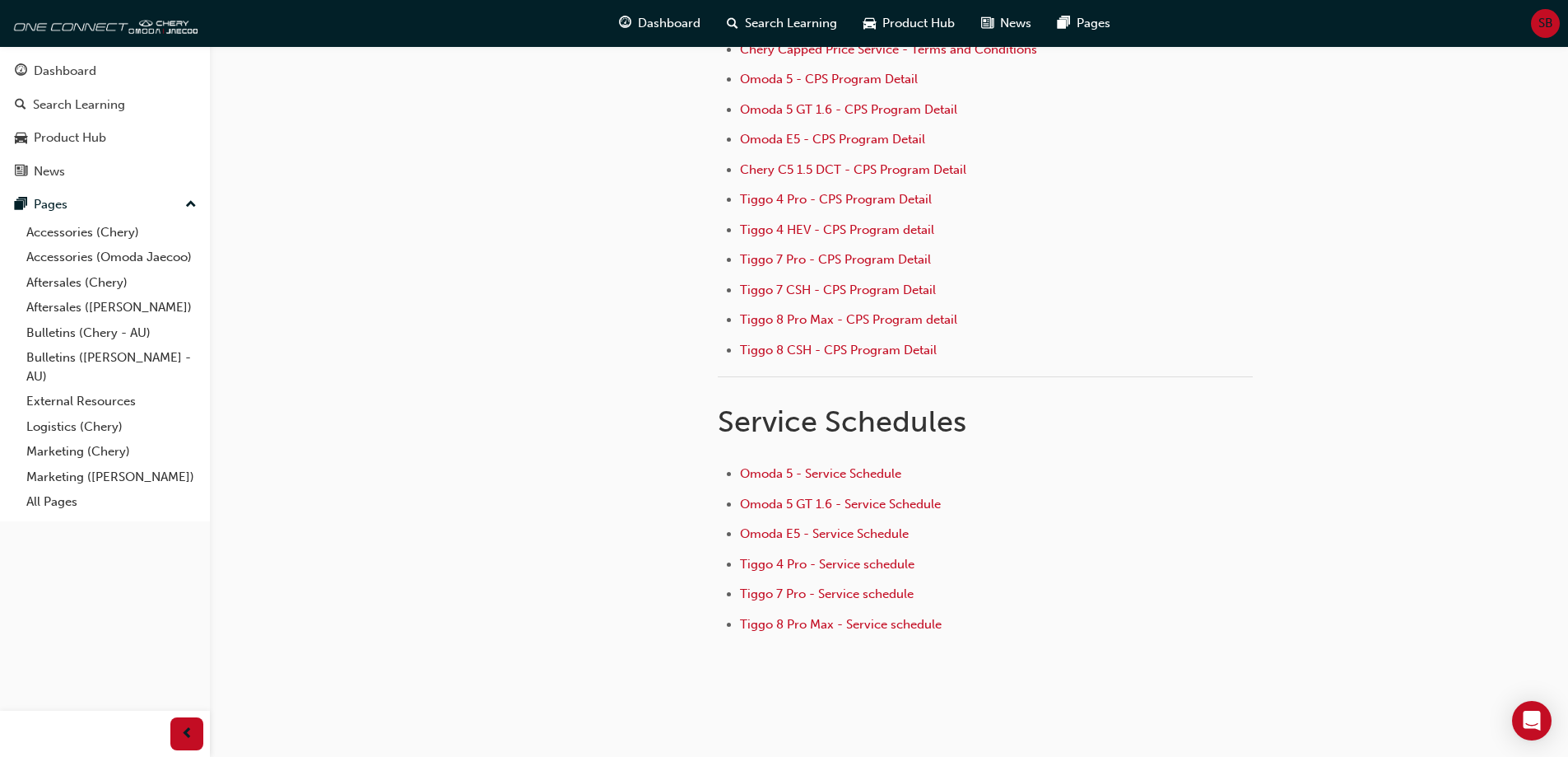
scroll to position [247, 0]
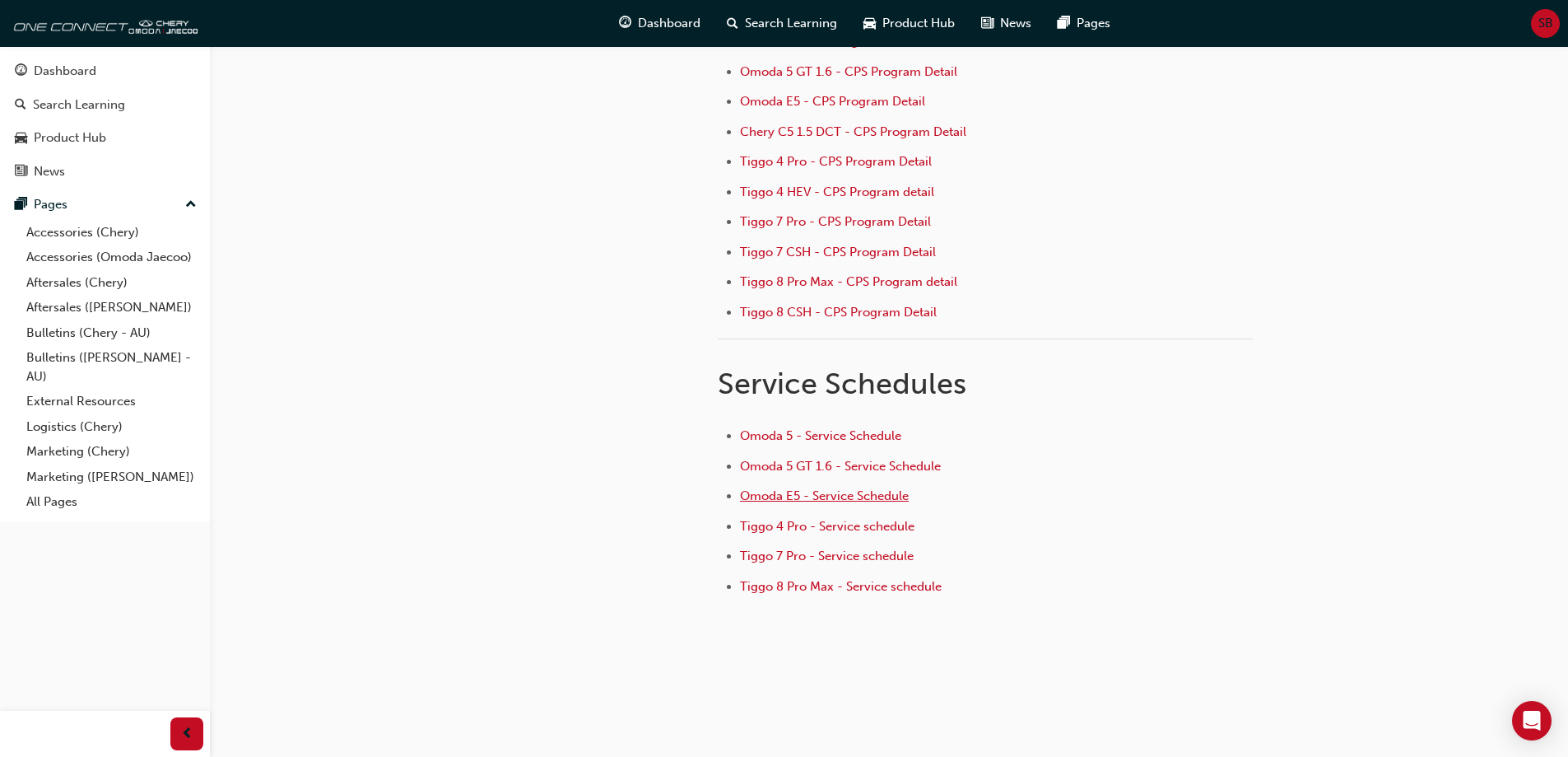
click at [863, 502] on span "Omoda E5 - Service Schedule" at bounding box center [825, 496] width 169 height 15
